Goal: Task Accomplishment & Management: Use online tool/utility

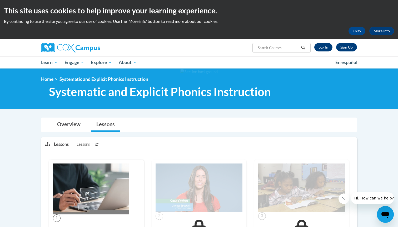
click at [323, 46] on link "Log In" at bounding box center [323, 47] width 18 height 8
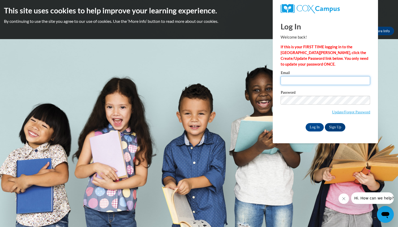
click at [302, 80] on input "Email" at bounding box center [324, 80] width 89 height 9
type input "longjoy@a"
type input "LONGJOY@aasd.k12.wi.us"
click at [319, 127] on input "Log In" at bounding box center [314, 127] width 18 height 8
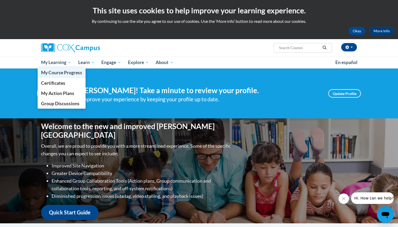
click at [58, 73] on span "My Course Progress" at bounding box center [61, 73] width 41 height 6
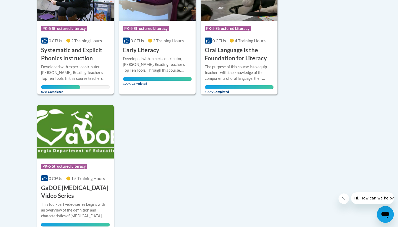
scroll to position [169, 0]
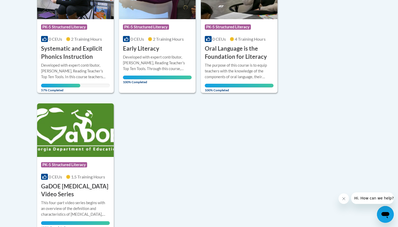
click at [74, 56] on h3 "Systematic and Explicit Phonics Instruction" at bounding box center [75, 53] width 69 height 16
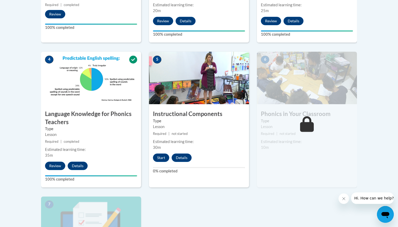
scroll to position [262, 0]
click at [162, 154] on button "Start" at bounding box center [161, 158] width 16 height 8
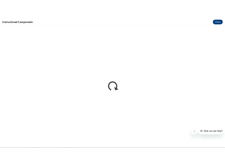
scroll to position [0, 0]
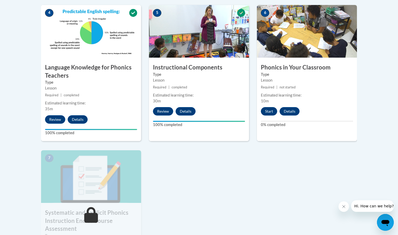
scroll to position [309, 0]
click at [224, 111] on button "Start" at bounding box center [269, 111] width 16 height 8
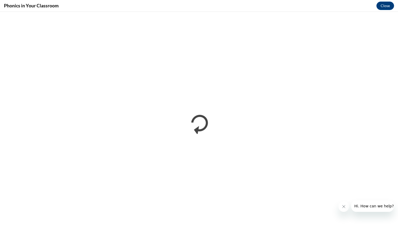
scroll to position [0, 0]
